Goal: Information Seeking & Learning: Learn about a topic

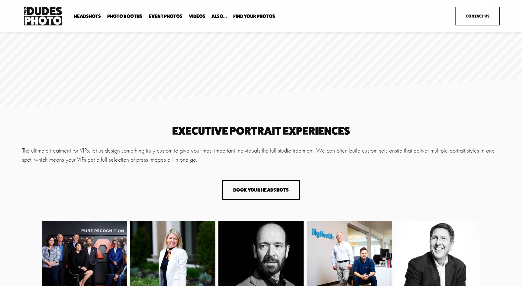
click at [94, 15] on span "Headshots" at bounding box center [87, 16] width 27 height 5
click at [0, 0] on span "Expo Headshots" at bounding box center [0, 0] width 0 height 0
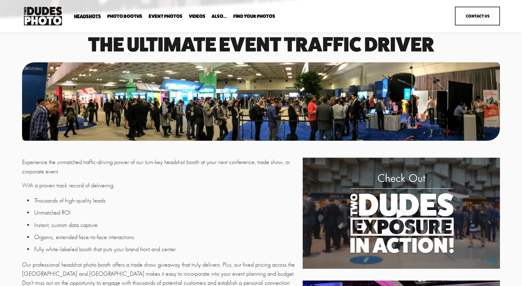
scroll to position [45, 0]
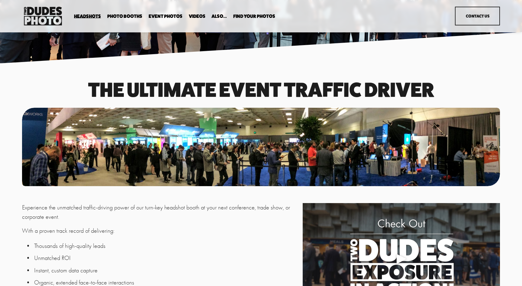
click at [163, 214] on p "Experience the unmatched traffic-driving power of our turn-key headshot booth a…" at bounding box center [161, 212] width 278 height 18
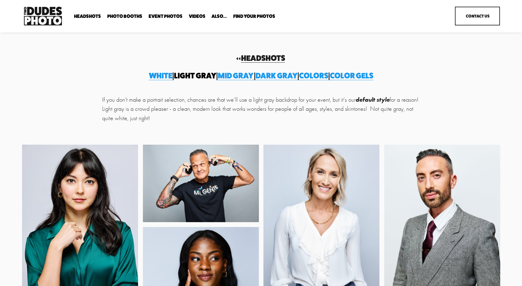
click at [149, 77] on span "white" at bounding box center [161, 75] width 24 height 9
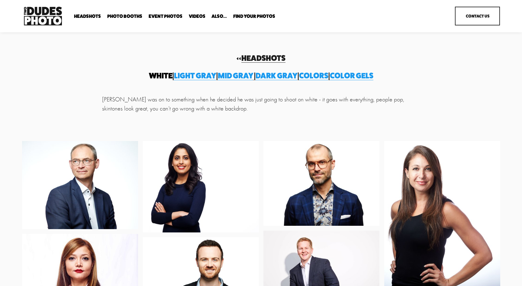
click at [186, 73] on span "Light gray" at bounding box center [195, 75] width 42 height 9
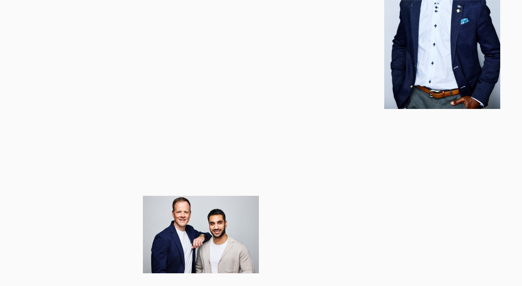
scroll to position [389, 0]
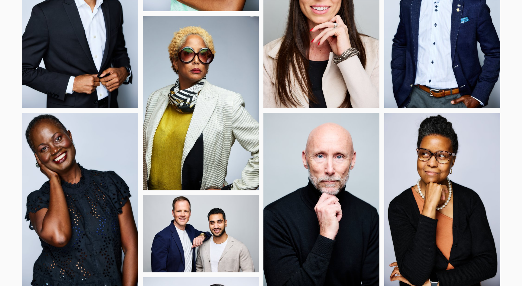
click at [225, 73] on img at bounding box center [201, 103] width 116 height 174
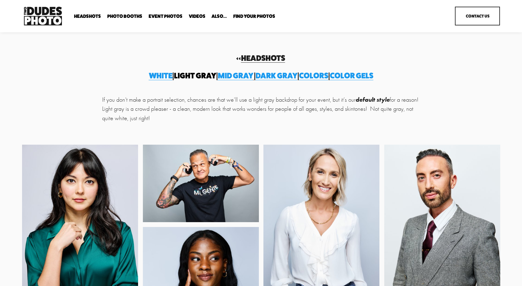
scroll to position [0, 0]
click at [231, 76] on span "MID GRAY" at bounding box center [235, 75] width 35 height 9
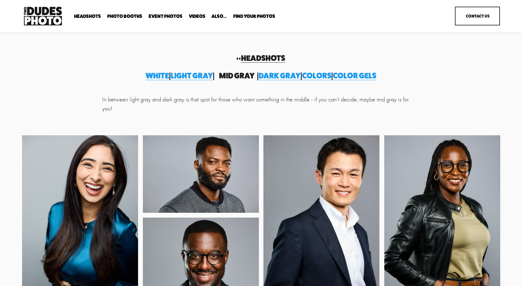
click at [282, 77] on span "Dark Gray" at bounding box center [280, 75] width 42 height 9
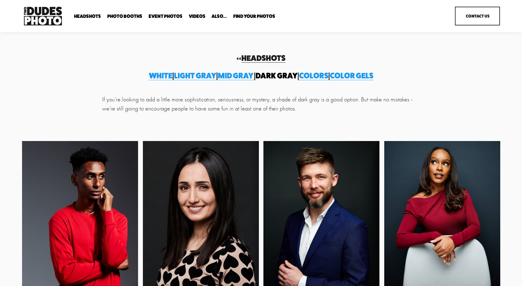
click at [328, 74] on span "Colors" at bounding box center [313, 75] width 29 height 9
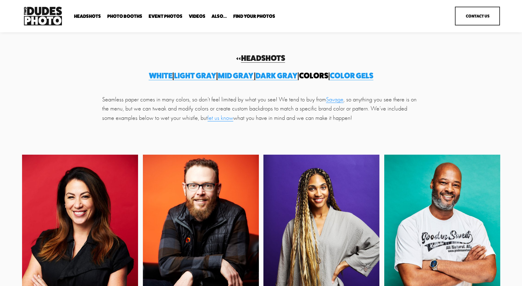
click at [189, 74] on span "Light gray" at bounding box center [195, 75] width 42 height 9
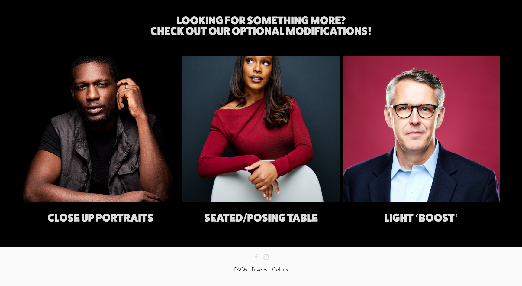
scroll to position [1212, 0]
click at [410, 215] on link "Light ‘boost’" at bounding box center [422, 217] width 74 height 13
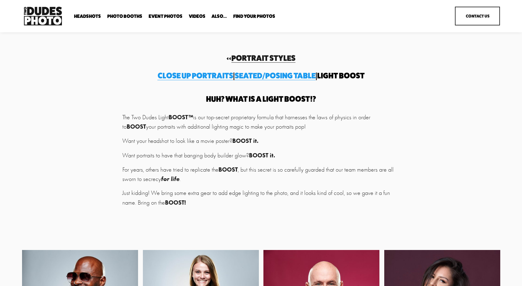
click at [287, 165] on p "For years, others have tried to replicate the BOOST , but this secret is so car…" at bounding box center [261, 174] width 278 height 19
